Goal: Information Seeking & Learning: Learn about a topic

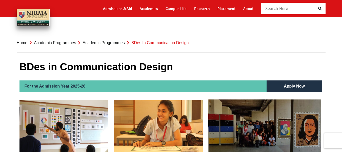
drag, startPoint x: 0, startPoint y: 0, endPoint x: 76, endPoint y: 100, distance: 125.9
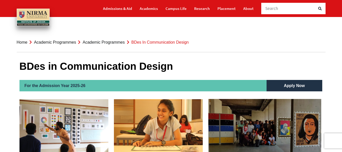
click at [292, 83] on link "Apply Now" at bounding box center [294, 85] width 31 height 11
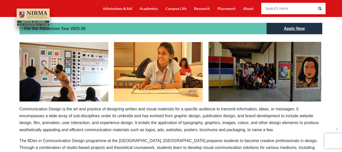
scroll to position [0, 0]
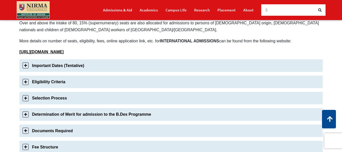
scroll to position [149, 0]
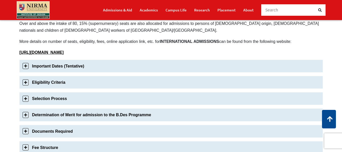
click at [153, 65] on link "Important Dates (Tentative)" at bounding box center [171, 66] width 303 height 12
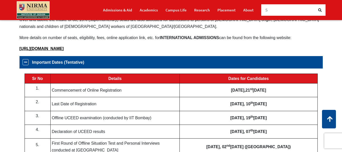
scroll to position [151, 0]
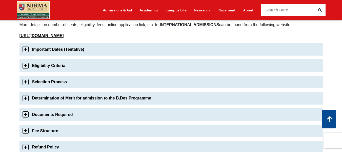
scroll to position [166, 0]
click at [54, 131] on link "Fee Structure" at bounding box center [171, 130] width 303 height 12
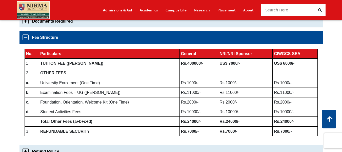
scroll to position [258, 0]
